Goal: Find specific page/section: Find specific page/section

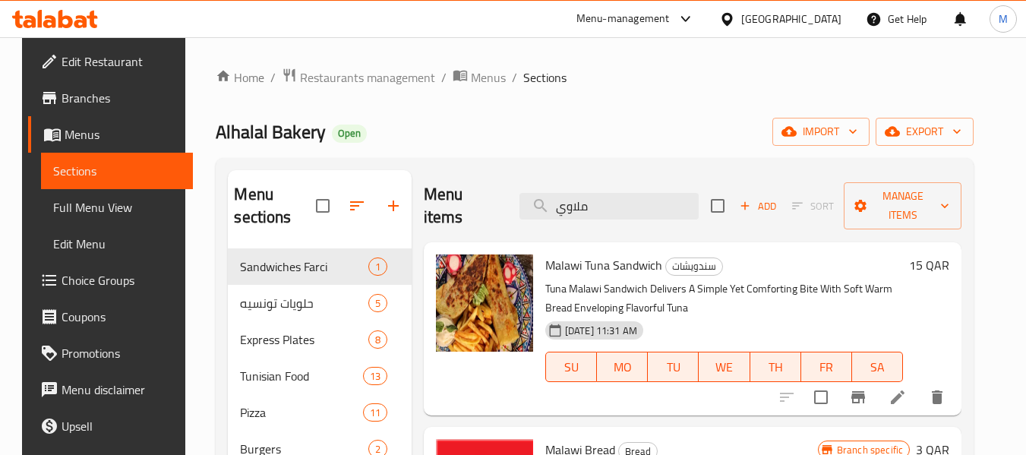
click at [823, 11] on div "[GEOGRAPHIC_DATA]" at bounding box center [791, 19] width 100 height 17
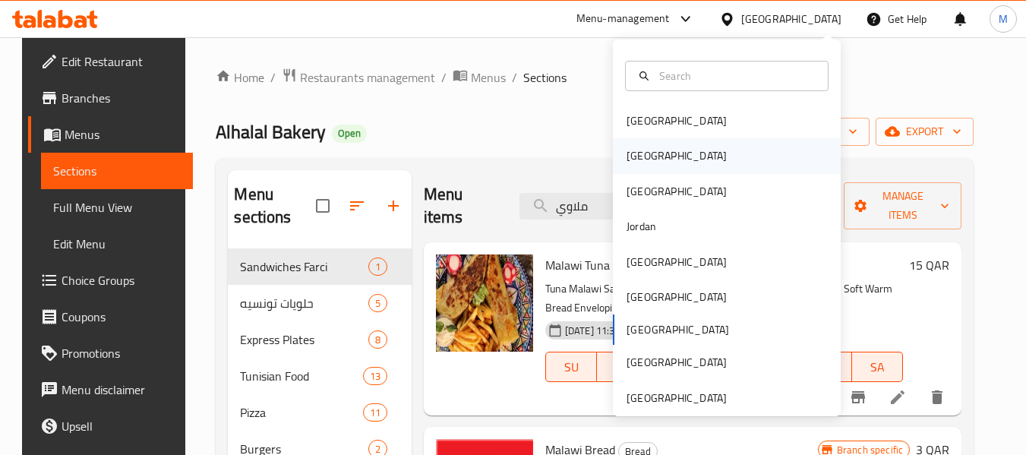
click at [680, 150] on div "[GEOGRAPHIC_DATA]" at bounding box center [727, 155] width 228 height 35
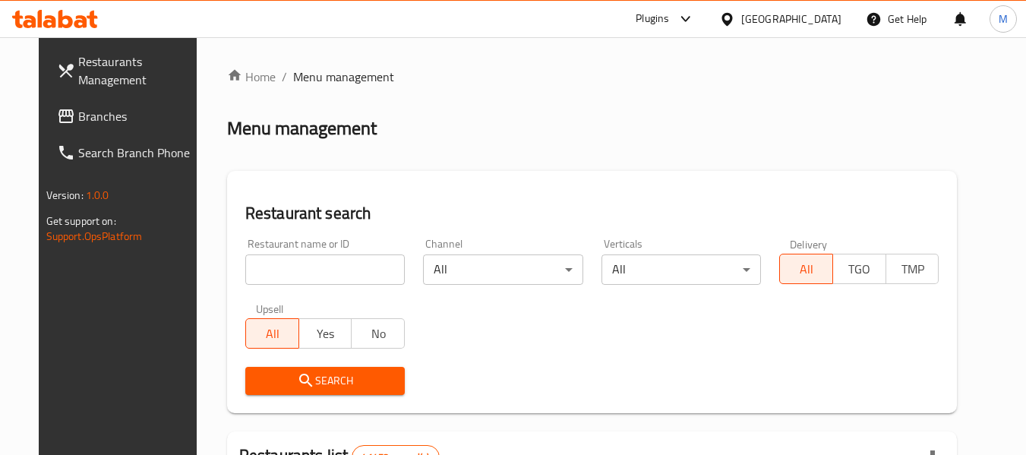
click at [78, 115] on span "Branches" at bounding box center [138, 116] width 120 height 18
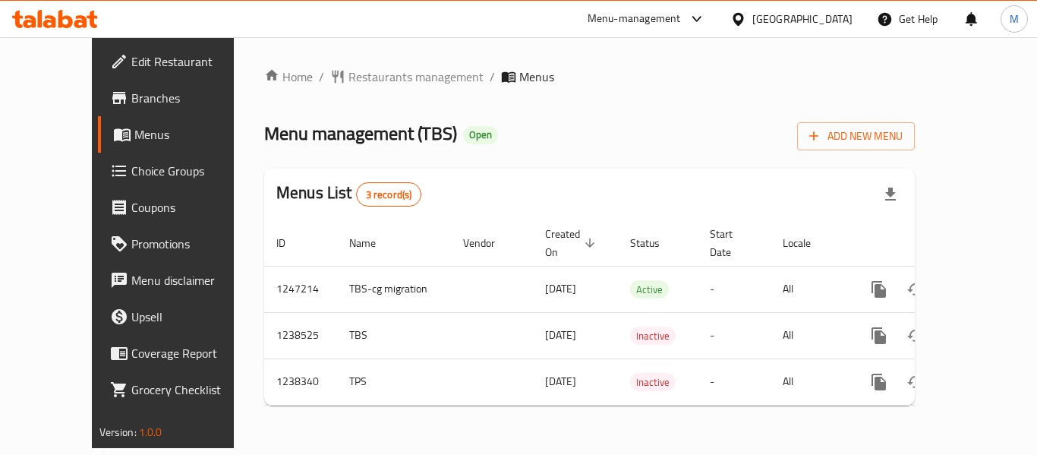
click at [752, 14] on div at bounding box center [741, 19] width 22 height 17
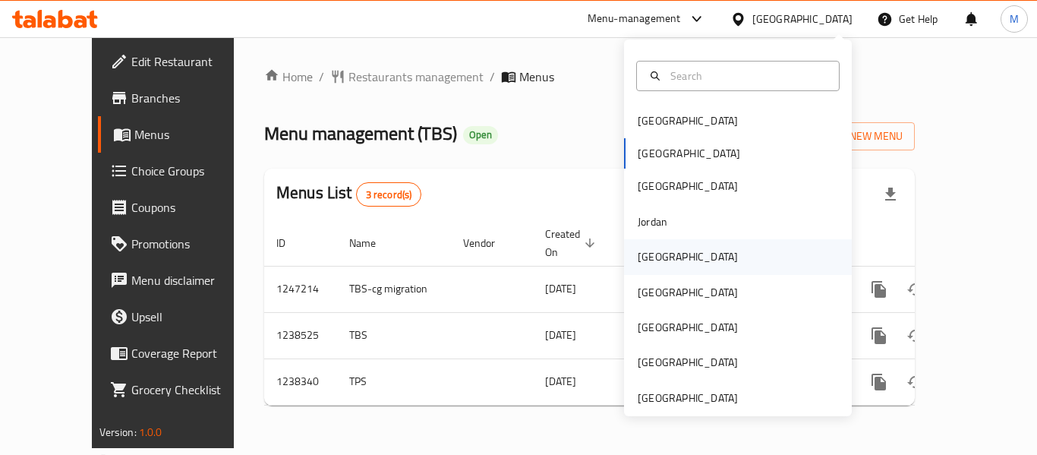
click at [674, 255] on div "[GEOGRAPHIC_DATA]" at bounding box center [738, 256] width 228 height 35
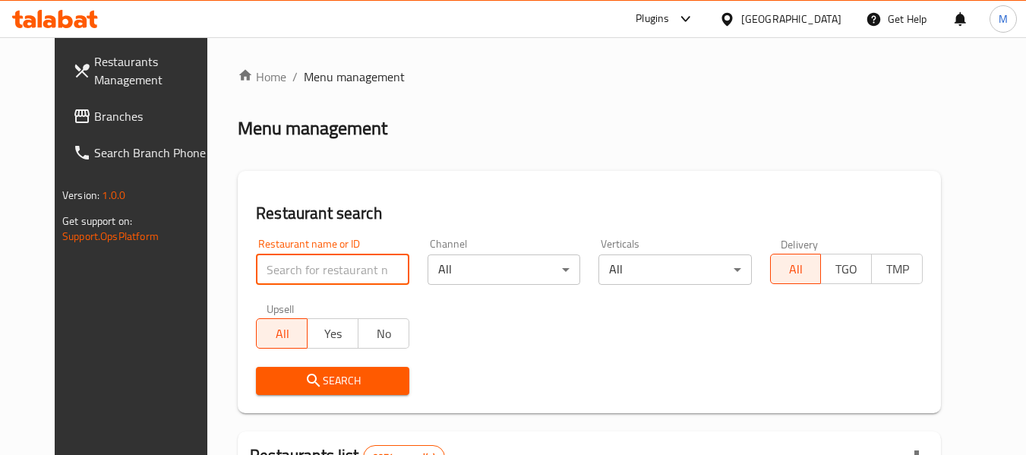
click at [287, 265] on input "search" at bounding box center [332, 269] width 153 height 30
paste input "658879"
type input "658879"
click button "Search" at bounding box center [332, 381] width 153 height 28
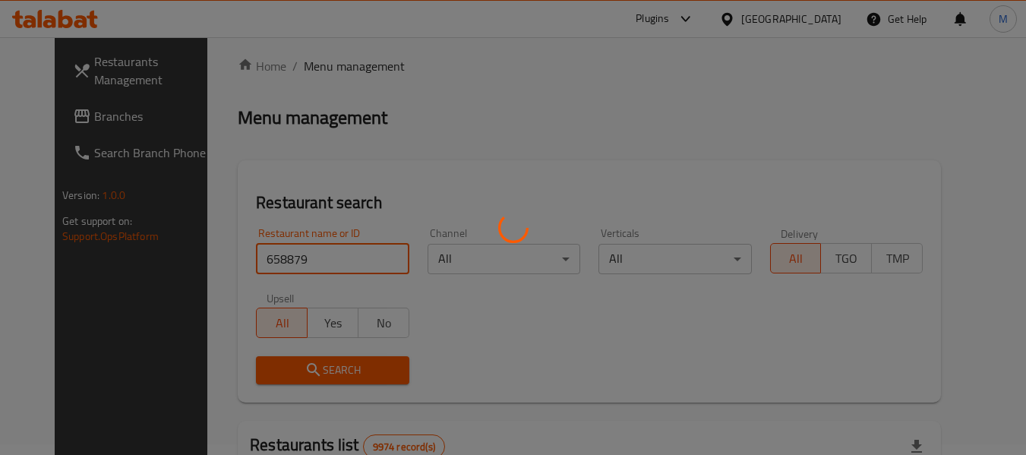
scroll to position [203, 0]
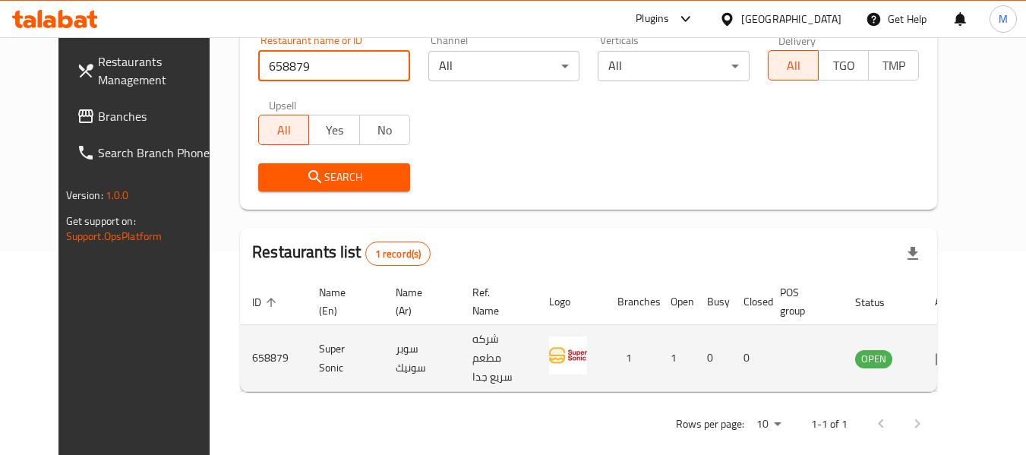
click at [952, 354] on icon "enhanced table" at bounding box center [943, 358] width 17 height 13
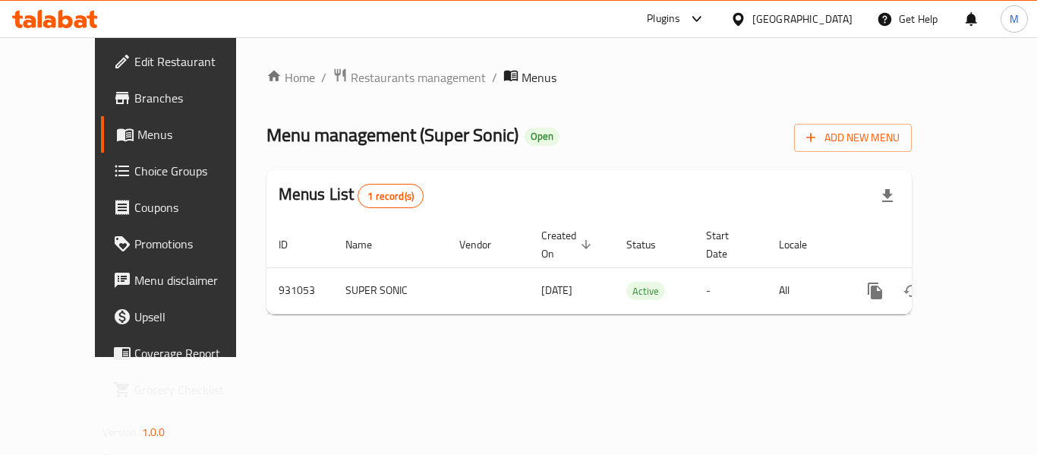
click at [134, 103] on span "Branches" at bounding box center [194, 98] width 121 height 18
